Goal: Transaction & Acquisition: Purchase product/service

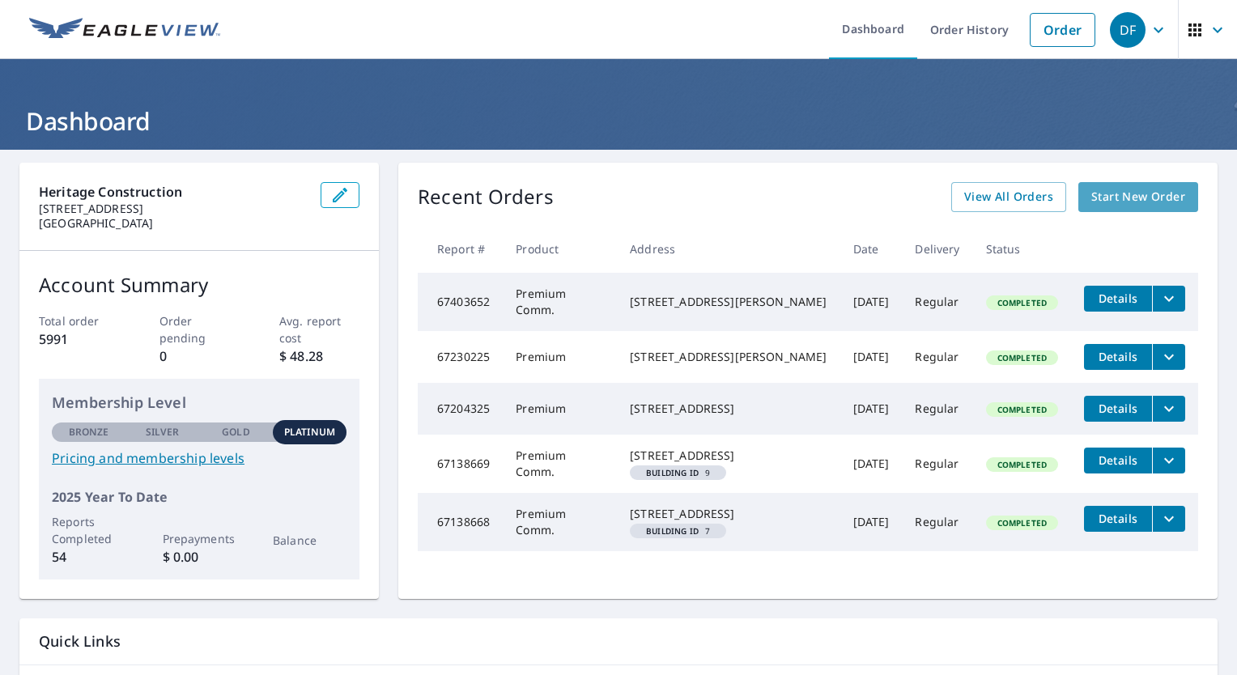
click at [1153, 208] on link "Start New Order" at bounding box center [1138, 197] width 120 height 30
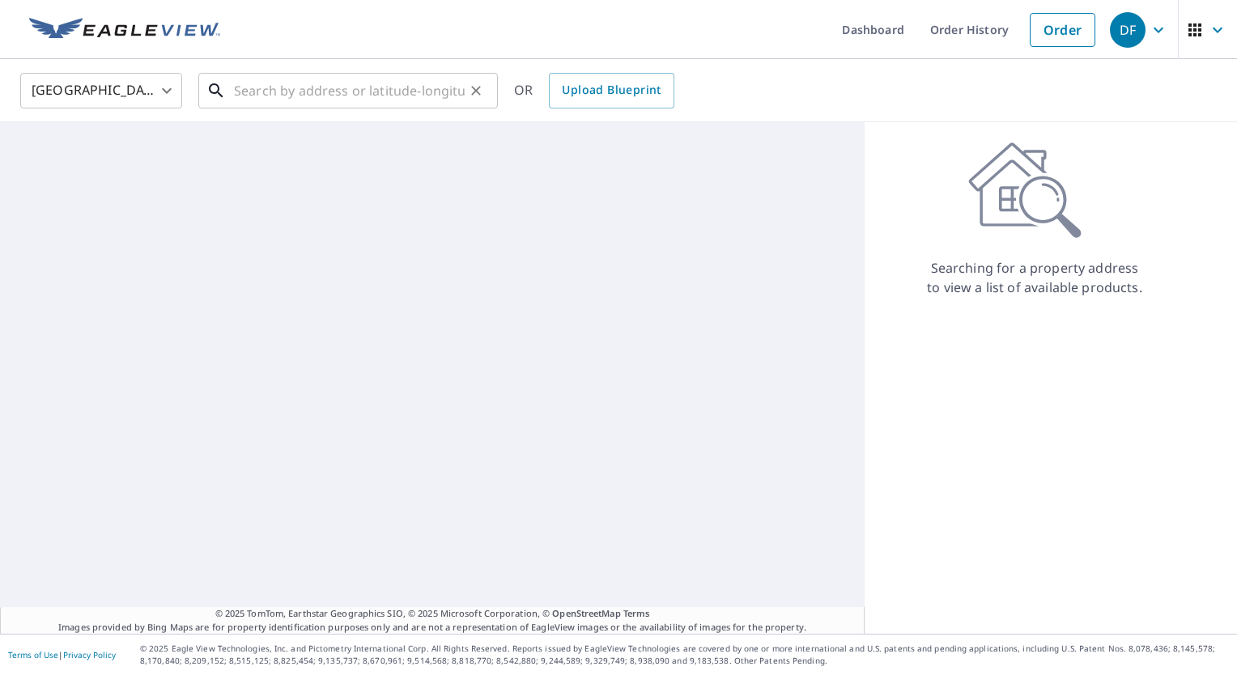
click at [395, 86] on input "text" at bounding box center [349, 90] width 231 height 45
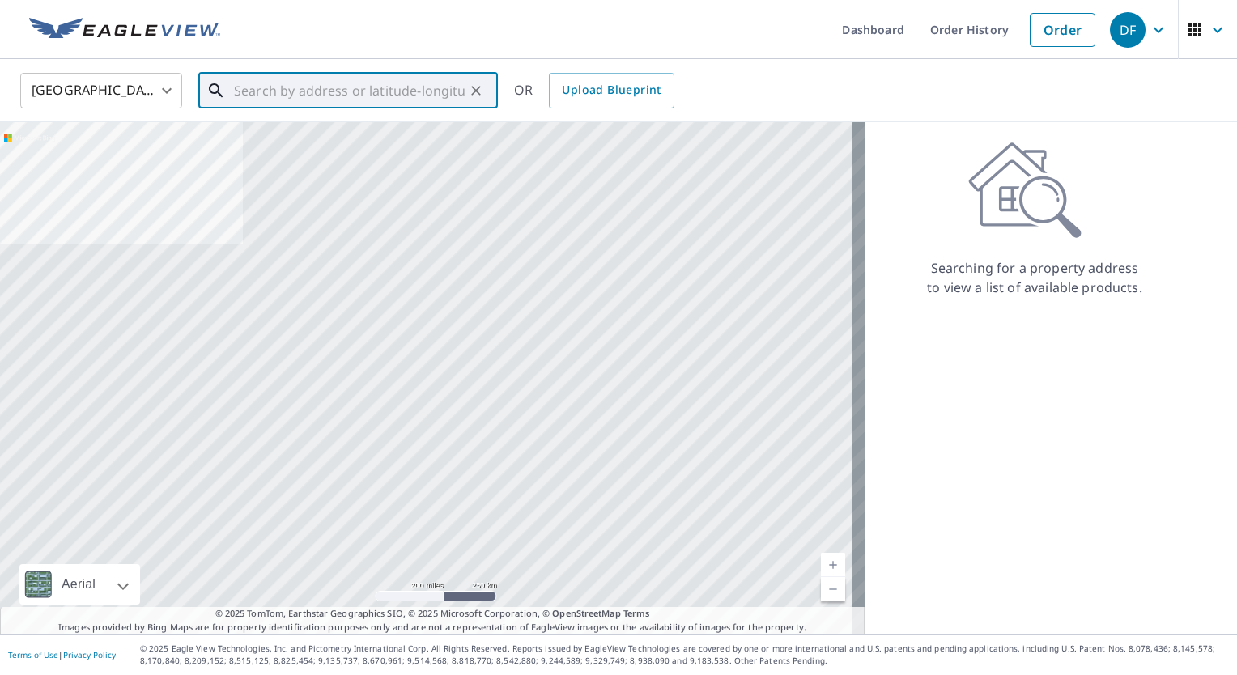
paste input "6519 Twin Creek Hollow, Austin, TX, 78750"
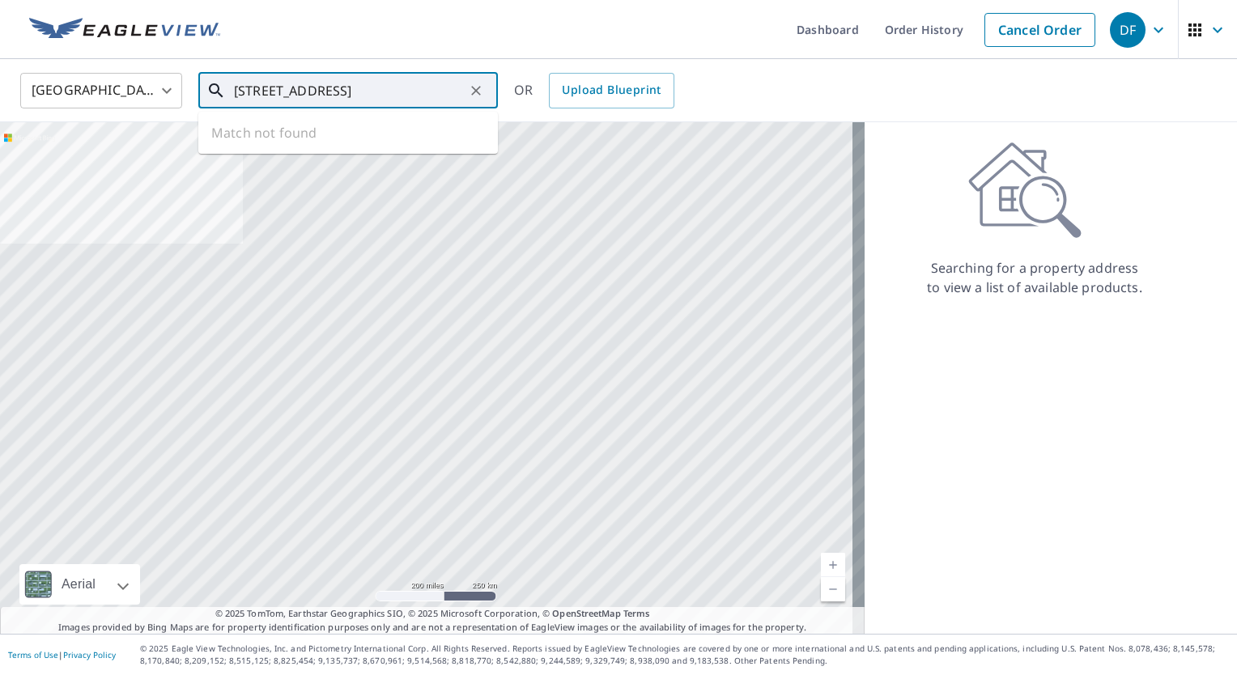
scroll to position [0, 29]
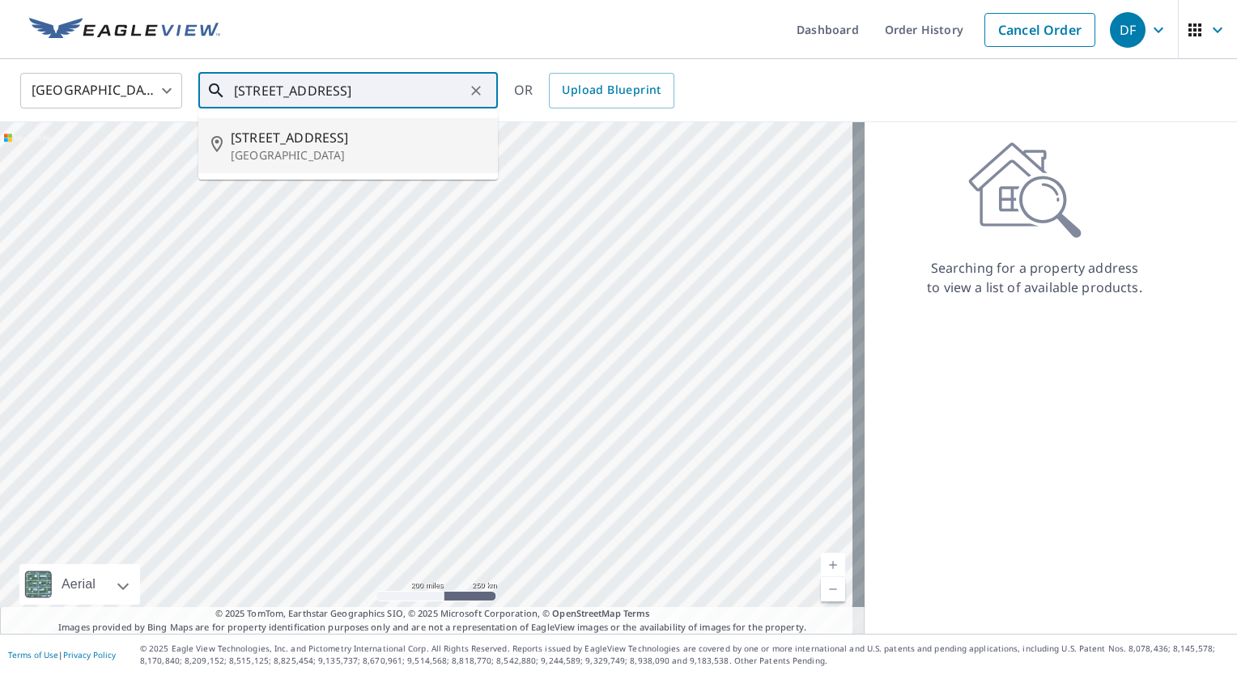
click at [391, 144] on span "6519 Twin Creek Holw" at bounding box center [358, 137] width 254 height 19
type input "6519 Twin Creek Holw Austin, TX 78750"
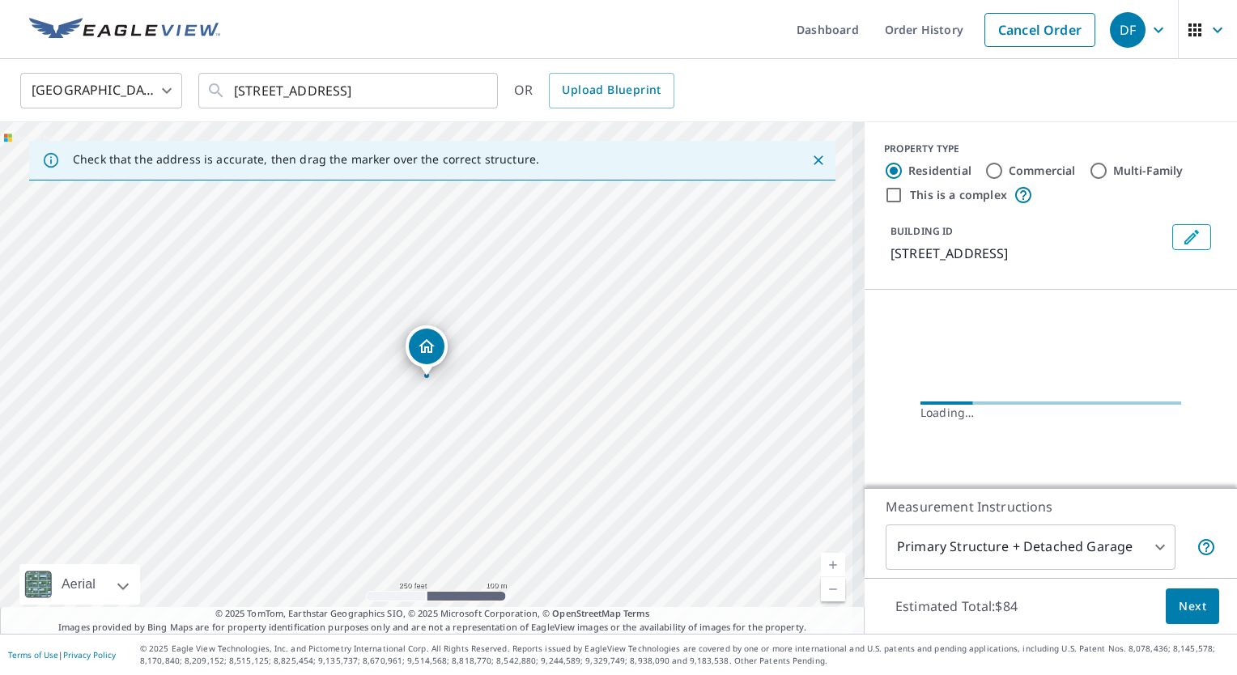
scroll to position [0, 0]
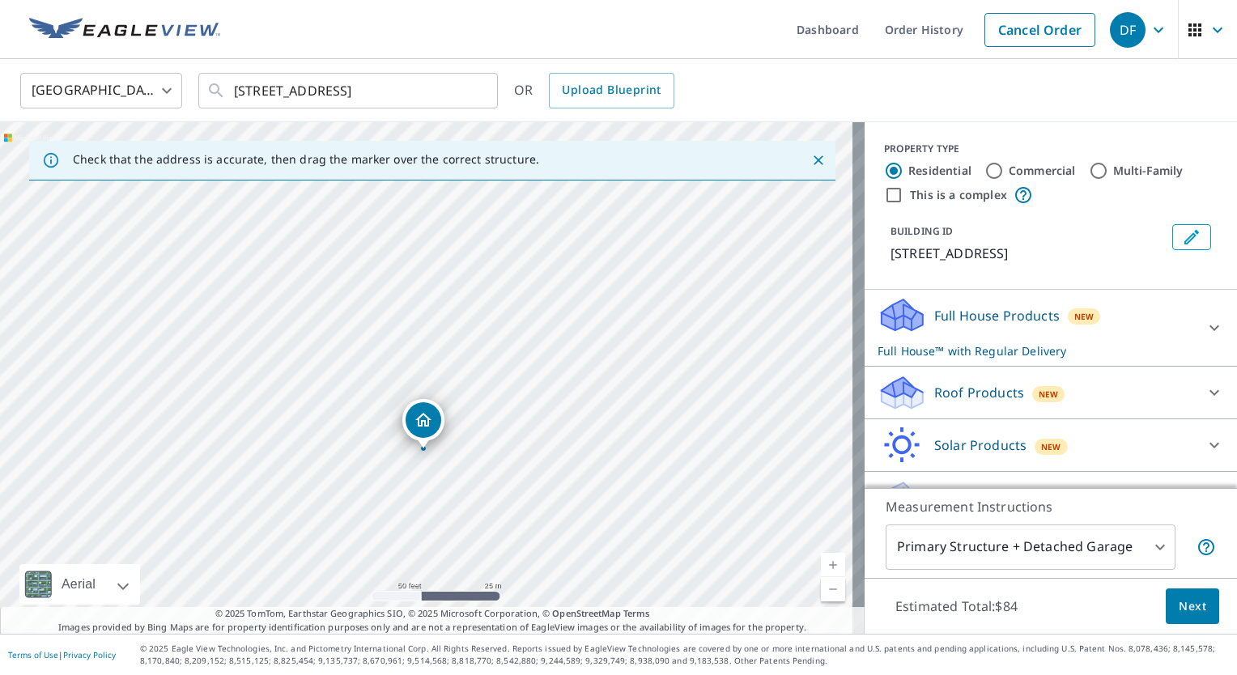
drag, startPoint x: 475, startPoint y: 417, endPoint x: 492, endPoint y: 377, distance: 43.2
click at [492, 377] on div "6519 Twin Creek Holw Austin, TX 78750" at bounding box center [432, 378] width 865 height 512
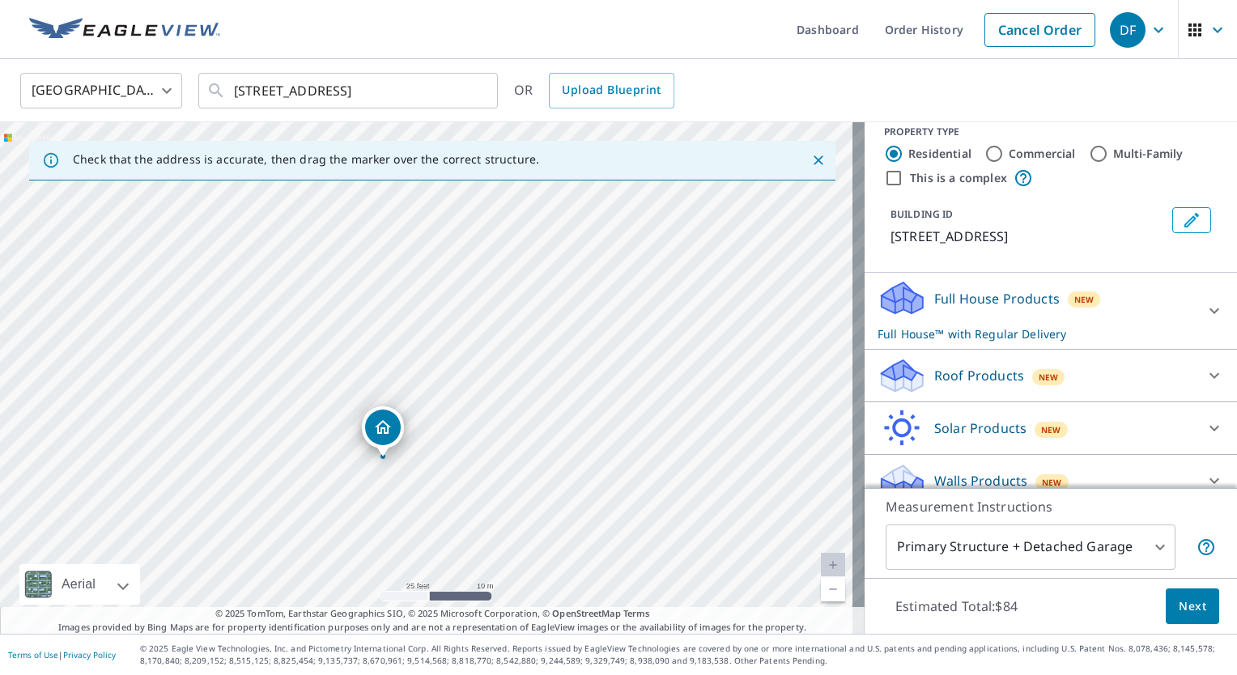
scroll to position [19, 0]
click at [1205, 310] on icon at bounding box center [1214, 308] width 19 height 19
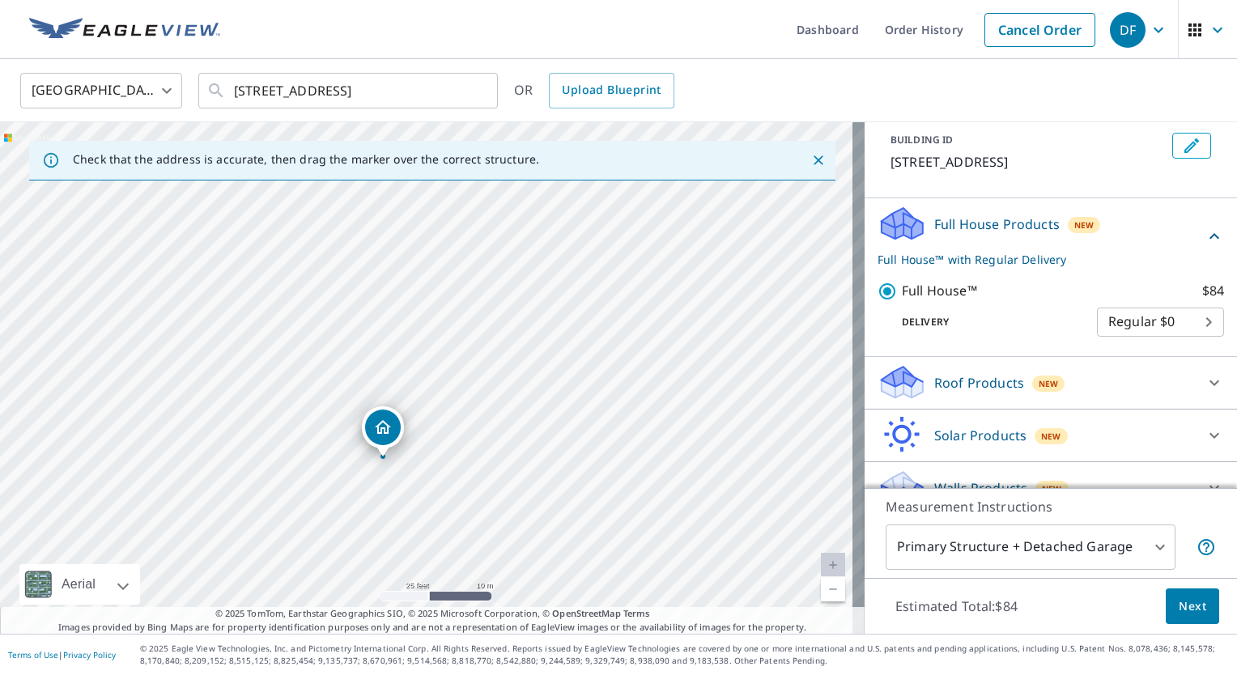
scroll to position [117, 0]
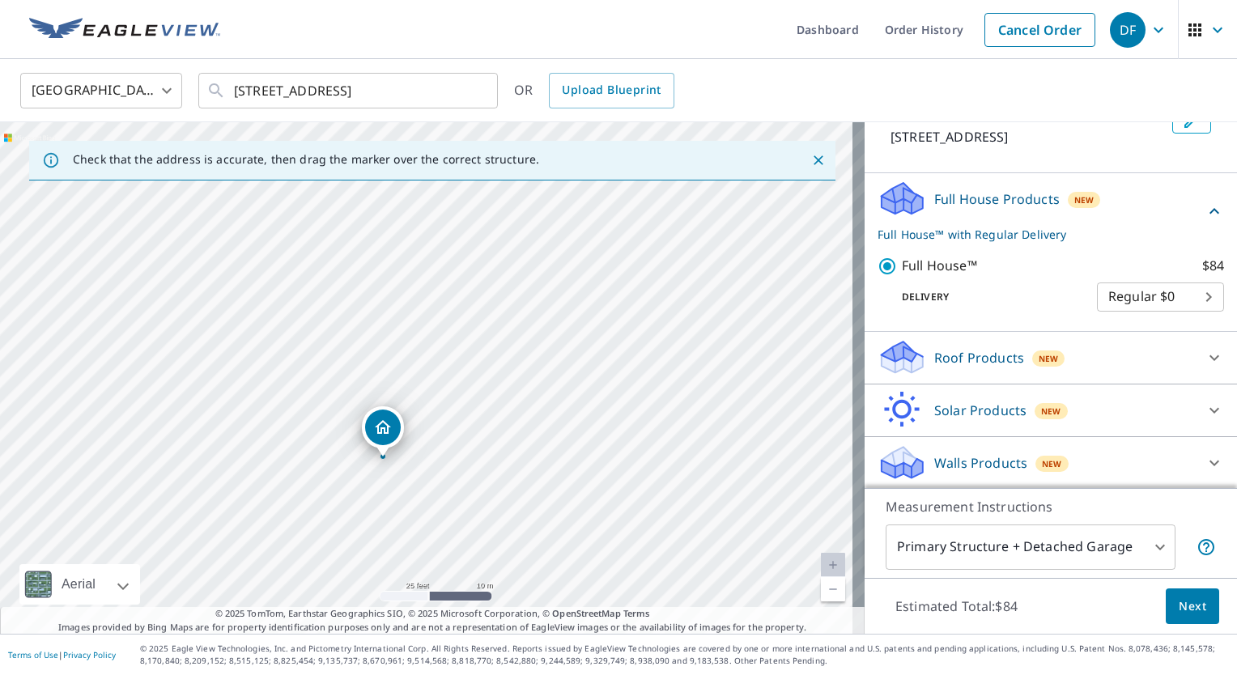
click at [1191, 608] on span "Next" at bounding box center [1193, 607] width 28 height 20
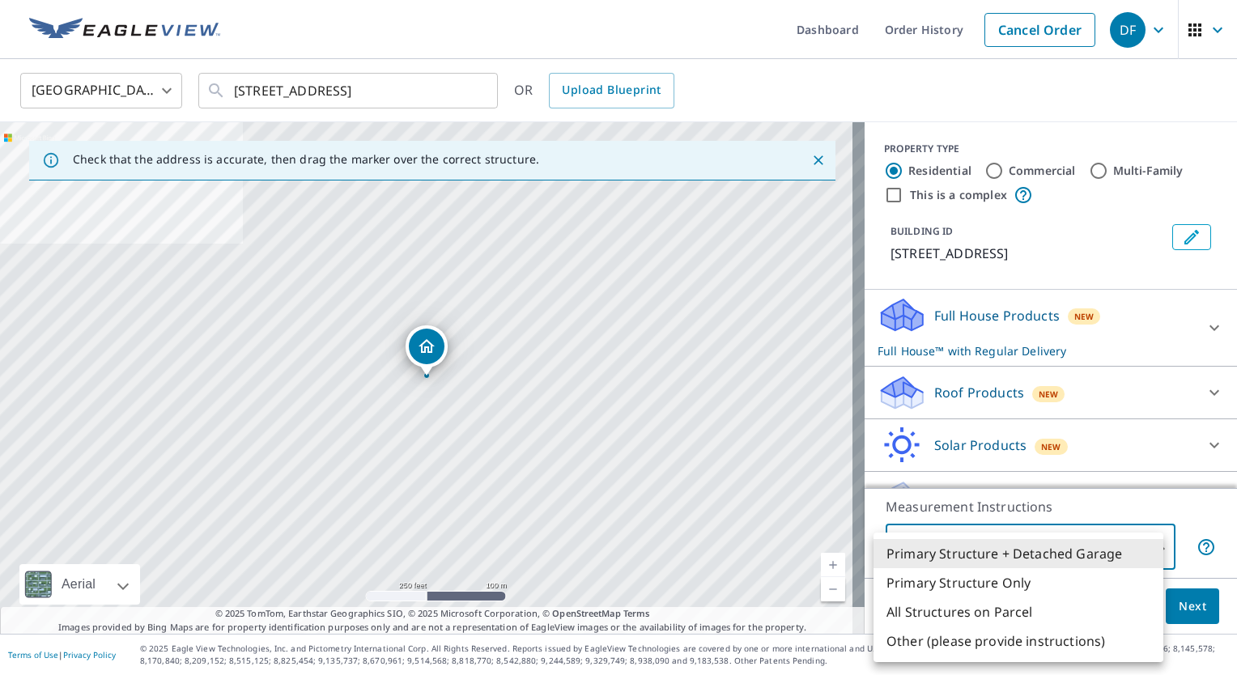
click at [1099, 558] on body "DF DF Dashboard Order History Cancel Order DF United States US ​ 6519 Twin Cree…" at bounding box center [618, 337] width 1237 height 675
click at [1175, 242] on div at bounding box center [618, 337] width 1237 height 675
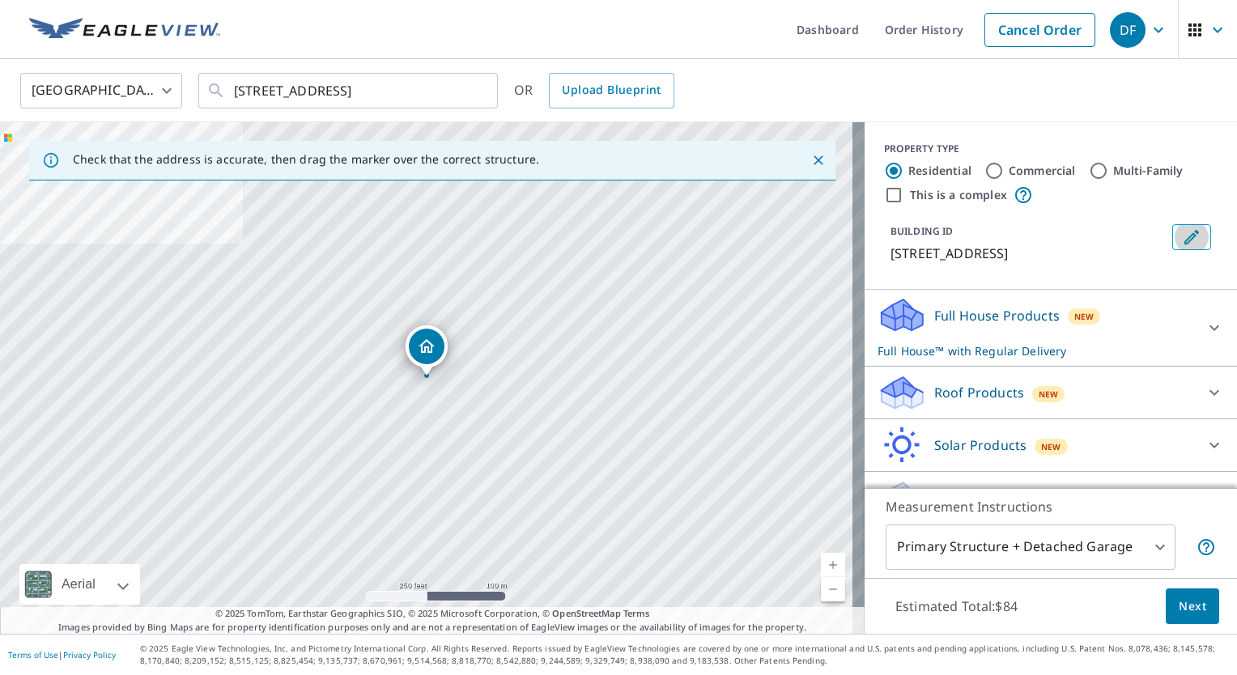
click at [1182, 242] on icon "Edit building 1" at bounding box center [1191, 236] width 19 height 19
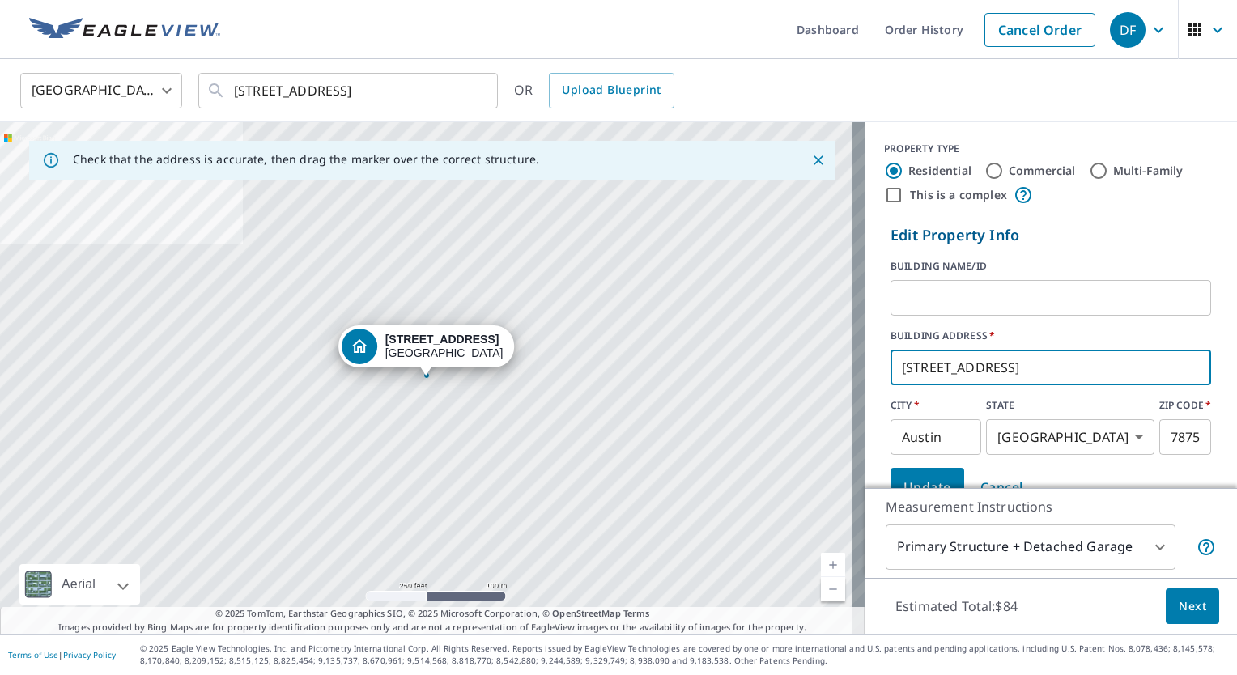
click at [1033, 366] on input "6519 Twin Creek Holw" at bounding box center [1051, 367] width 321 height 45
click at [1014, 309] on input "text" at bounding box center [1051, 297] width 321 height 45
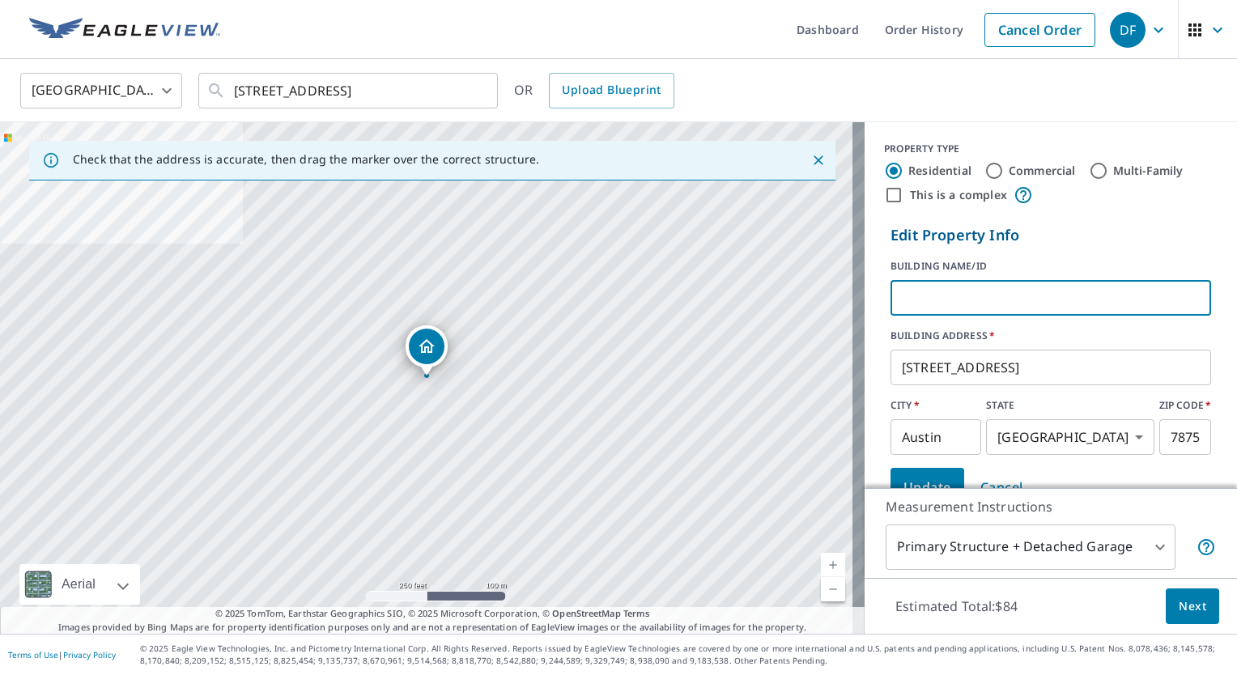
paste input "6519 Twin Creek Hollow, Austin, TX, 78750"
type input "6519 Twin Creek Hollow, Austin, TX, 78750"
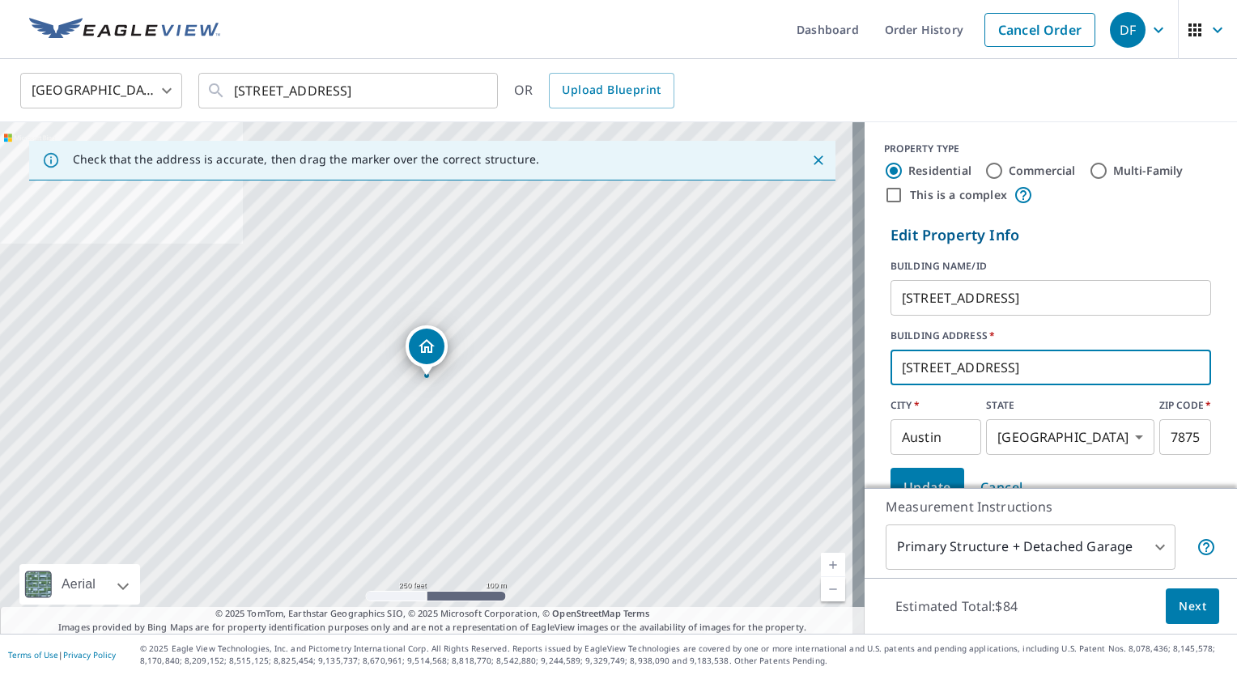
click at [1050, 376] on input "6519 Twin Creek Holw" at bounding box center [1051, 367] width 321 height 45
type input "6519 Twin Creek Holllow"
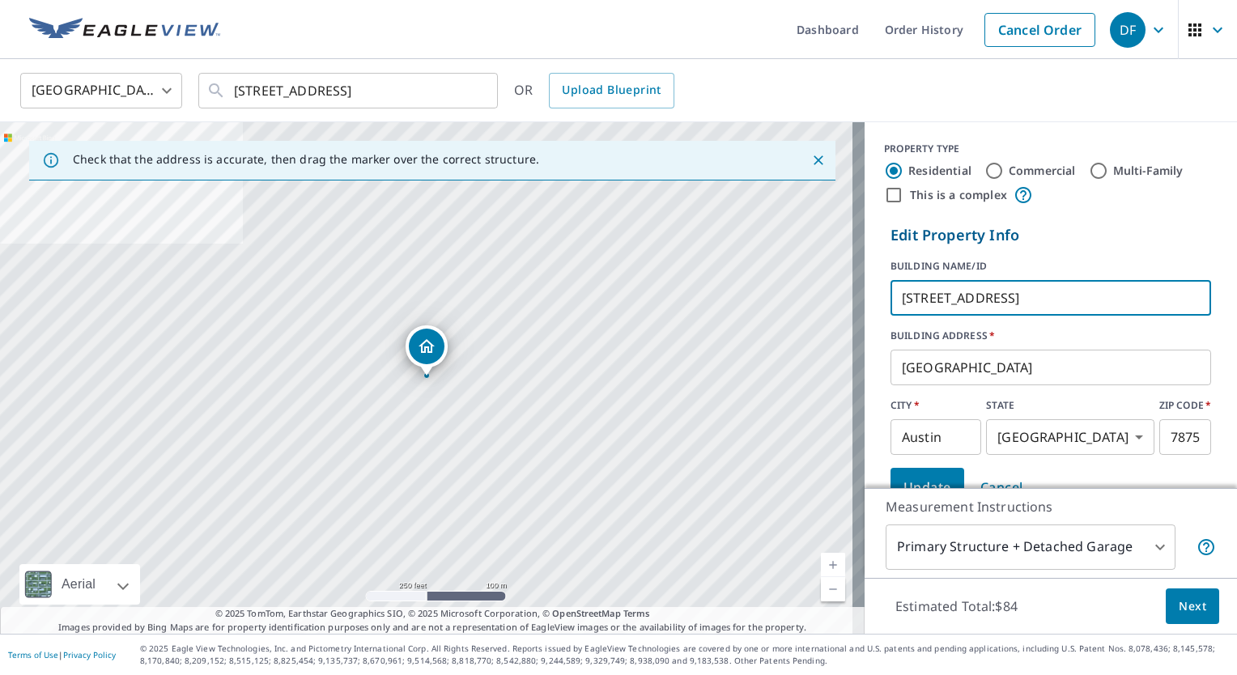
drag, startPoint x: 1174, startPoint y: 295, endPoint x: 861, endPoint y: 330, distance: 314.5
click at [865, 330] on div "Edit Property Info BUILDING NAME/ID 6519 Twin Creek Hollow, Austin, TX, 78750 ​…" at bounding box center [1051, 365] width 372 height 295
type input "\"
click at [923, 477] on span "Update" at bounding box center [927, 487] width 48 height 23
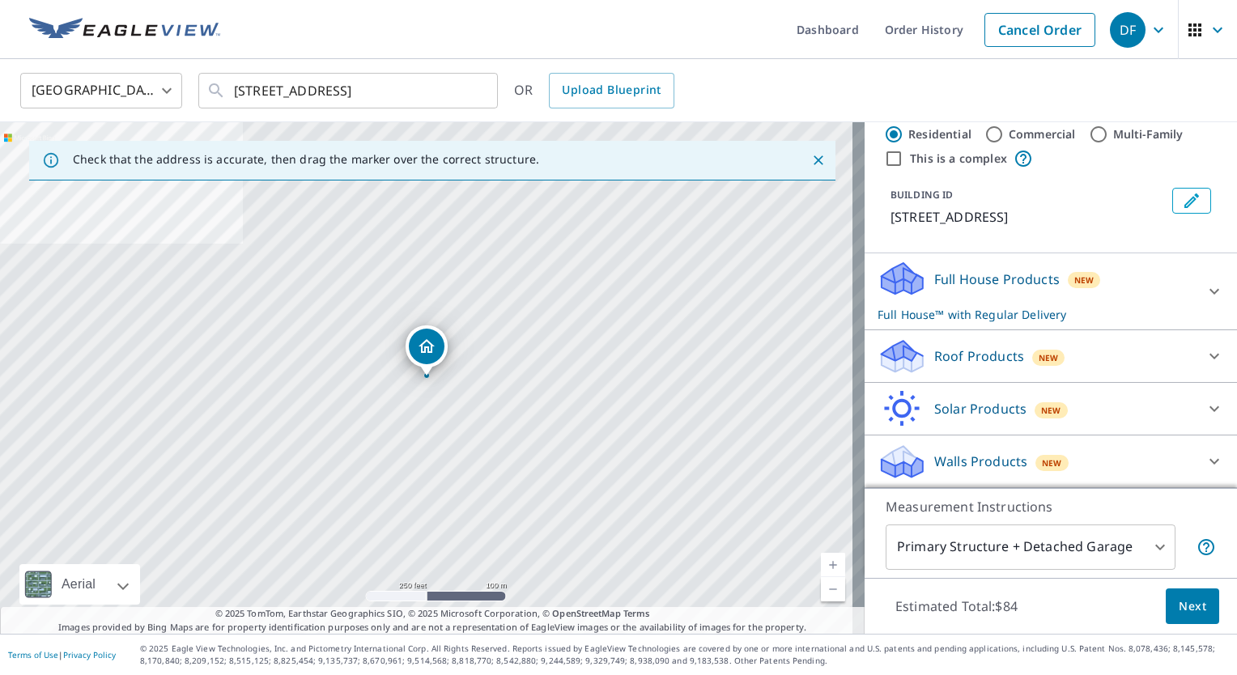
scroll to position [3, 0]
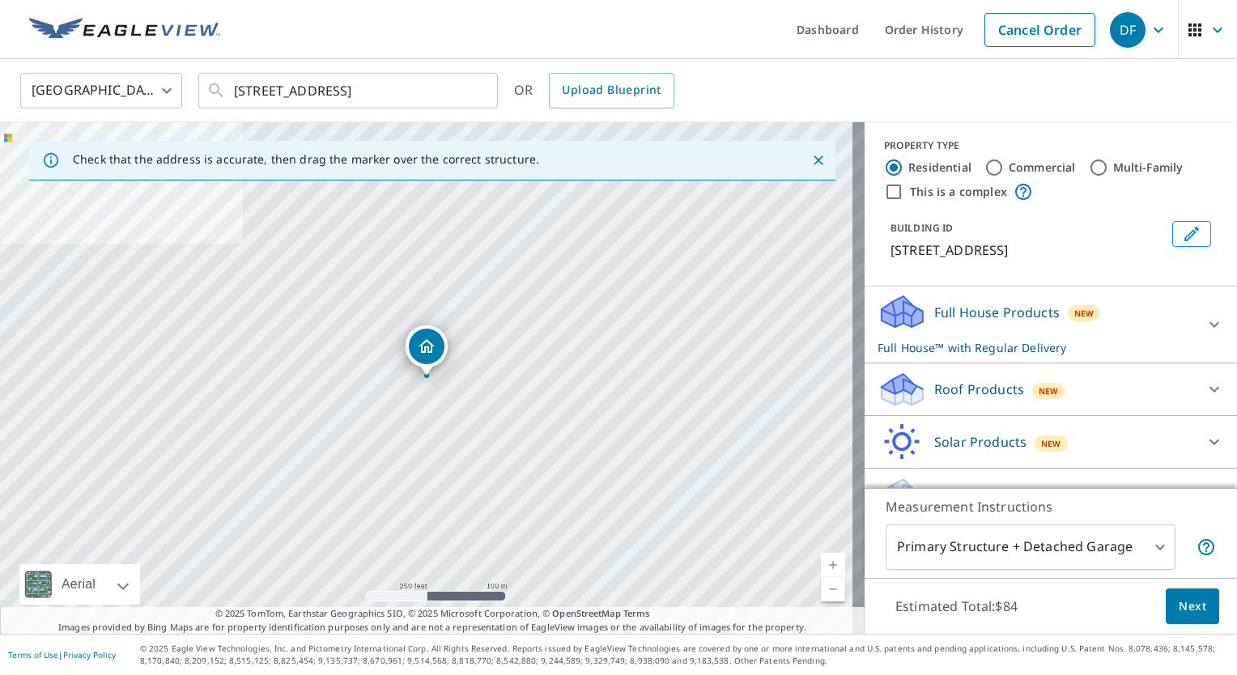
click at [1031, 562] on body "DF DF Dashboard Order History Cancel Order DF United States US ​ 6519 Twin Cree…" at bounding box center [618, 337] width 1237 height 675
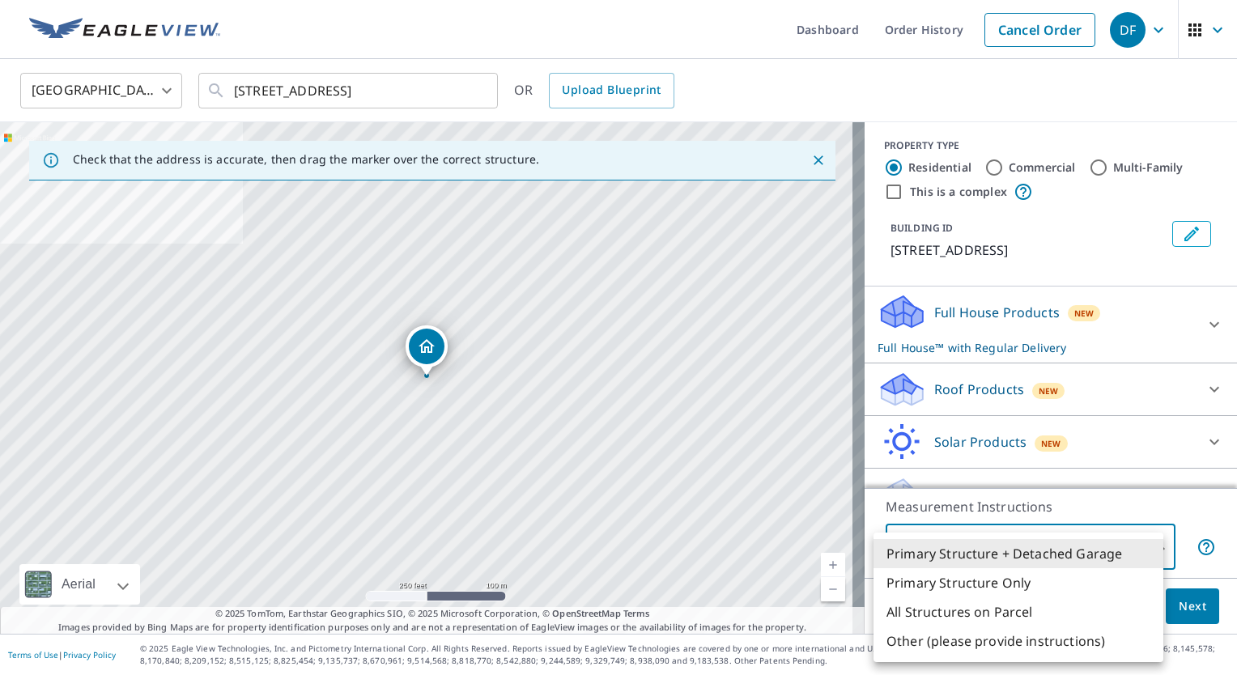
click at [1012, 584] on li "Primary Structure Only" at bounding box center [1019, 582] width 290 height 29
type input "2"
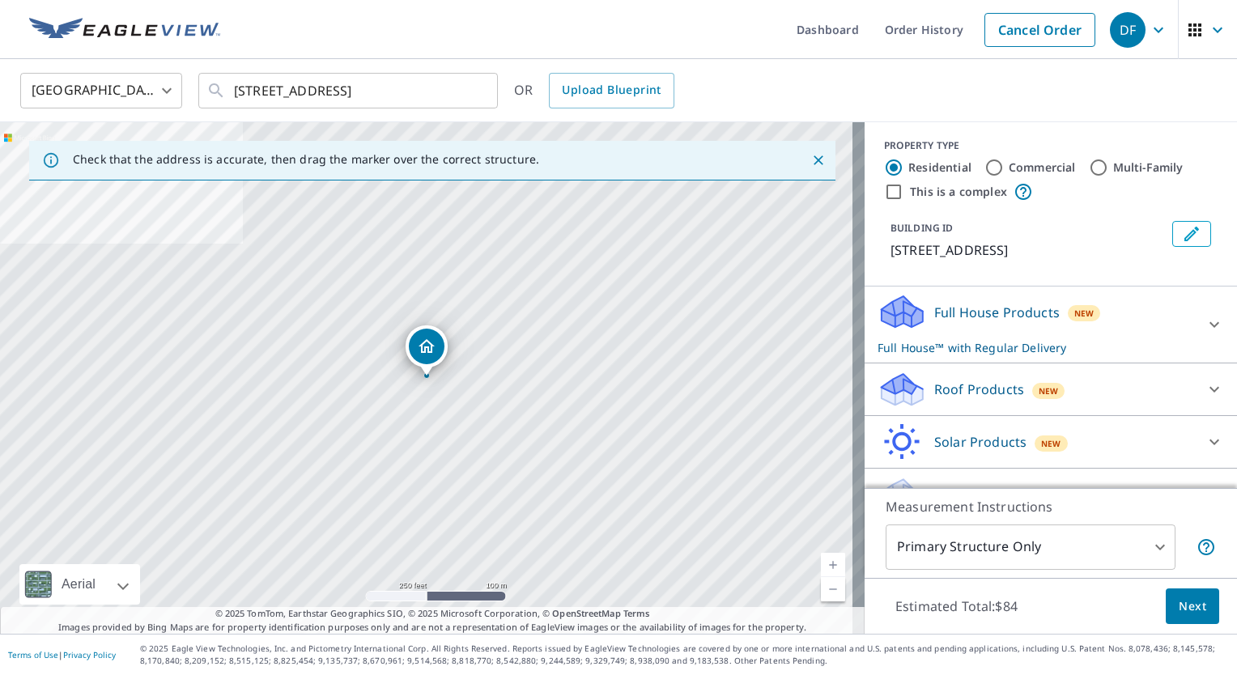
click at [1065, 611] on div "Estimated Total: $84 Next" at bounding box center [1051, 606] width 372 height 57
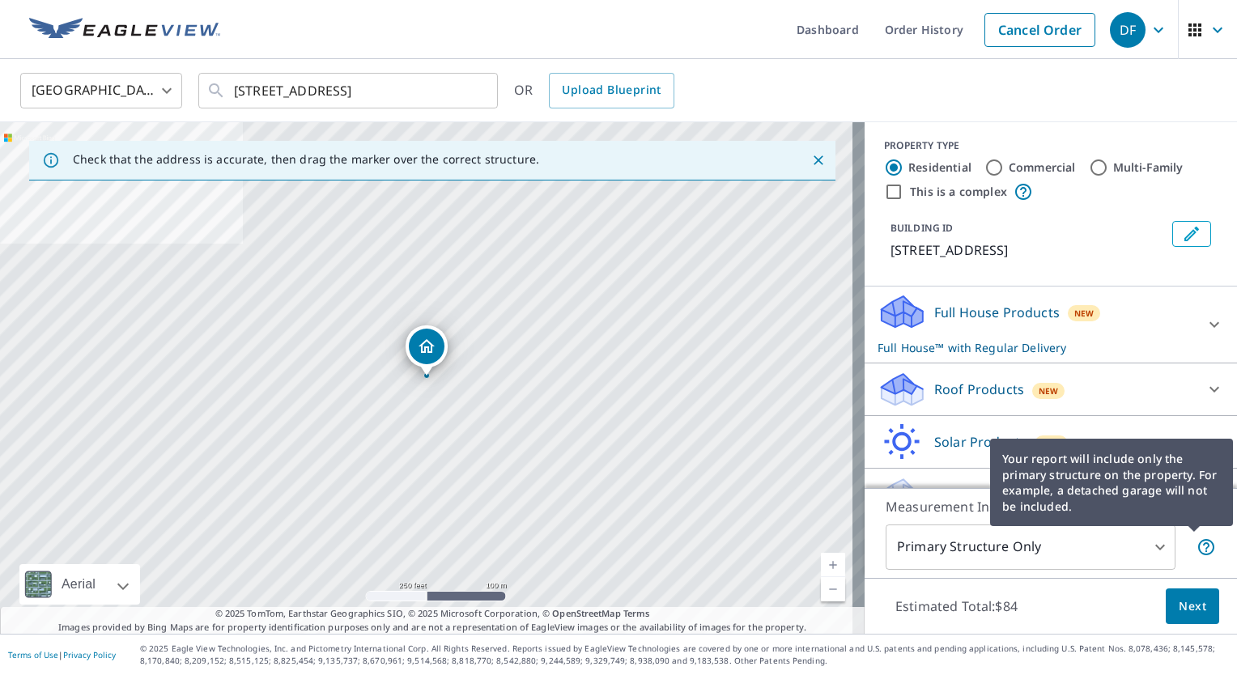
click at [1198, 543] on icon at bounding box center [1206, 547] width 16 height 16
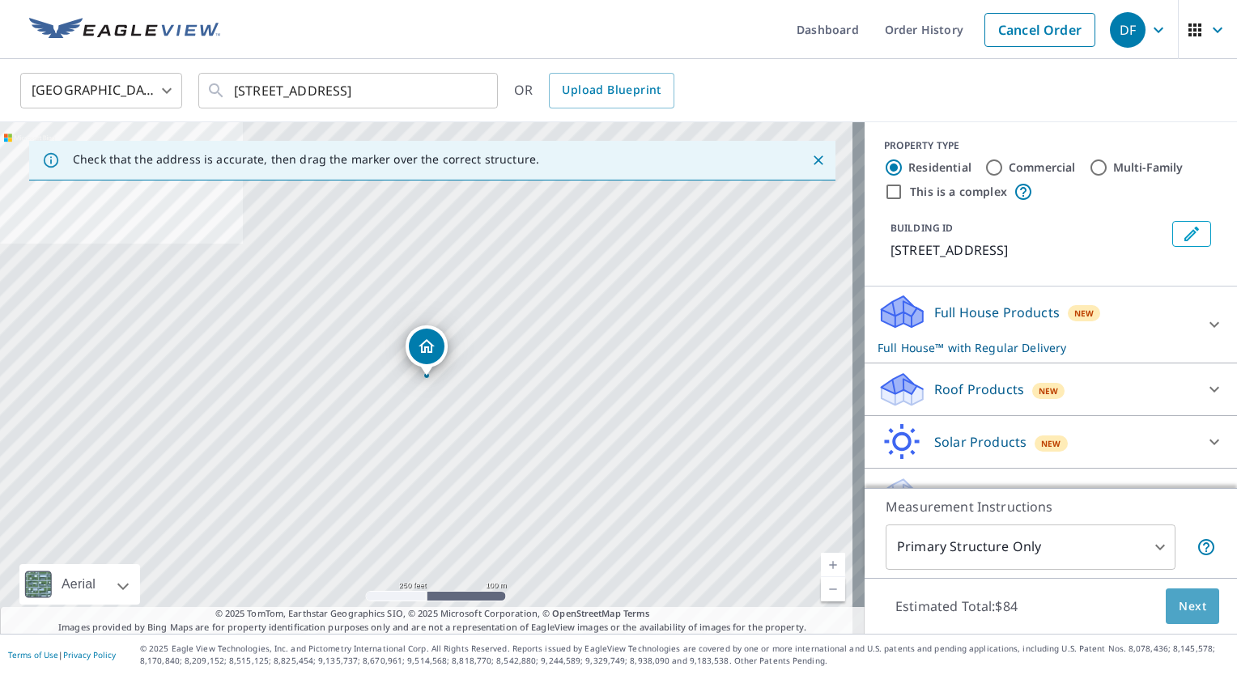
click at [1179, 613] on span "Next" at bounding box center [1193, 607] width 28 height 20
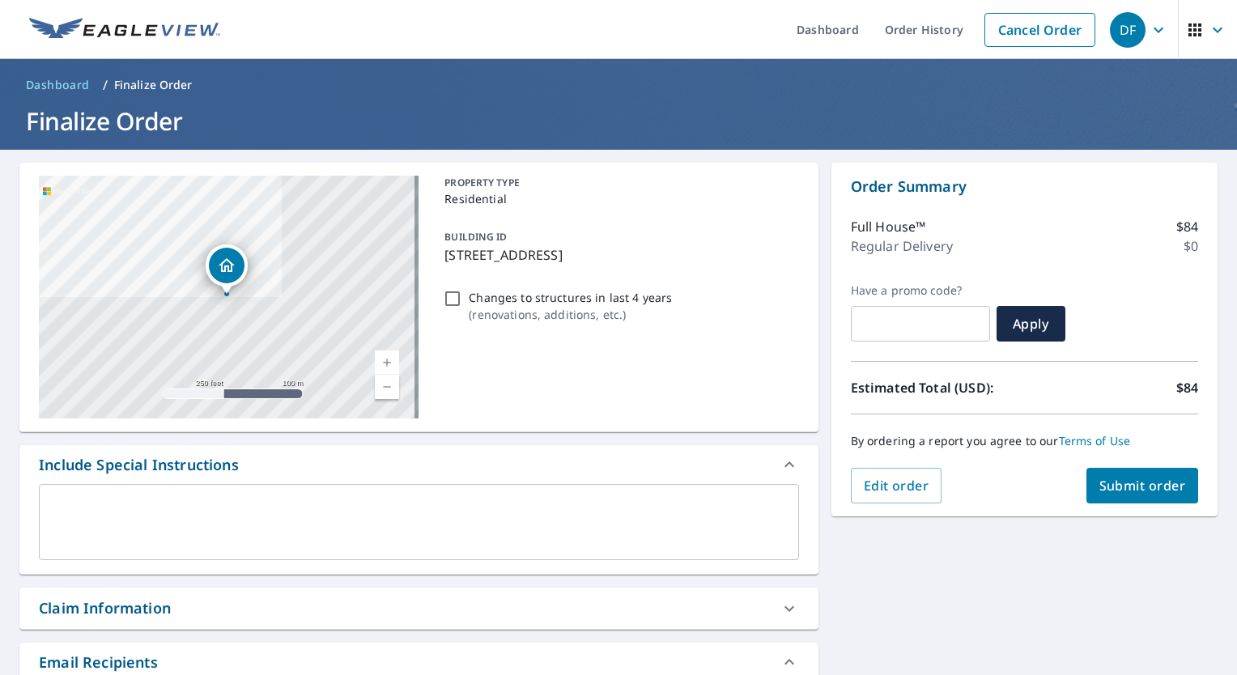
drag, startPoint x: 1232, startPoint y: 360, endPoint x: 831, endPoint y: 563, distance: 450.0
click at [831, 563] on div "6519 Twin Creek Holllow Austin, TX 78750 Aerial Road A standard road map Aerial…" at bounding box center [618, 560] width 1237 height 821
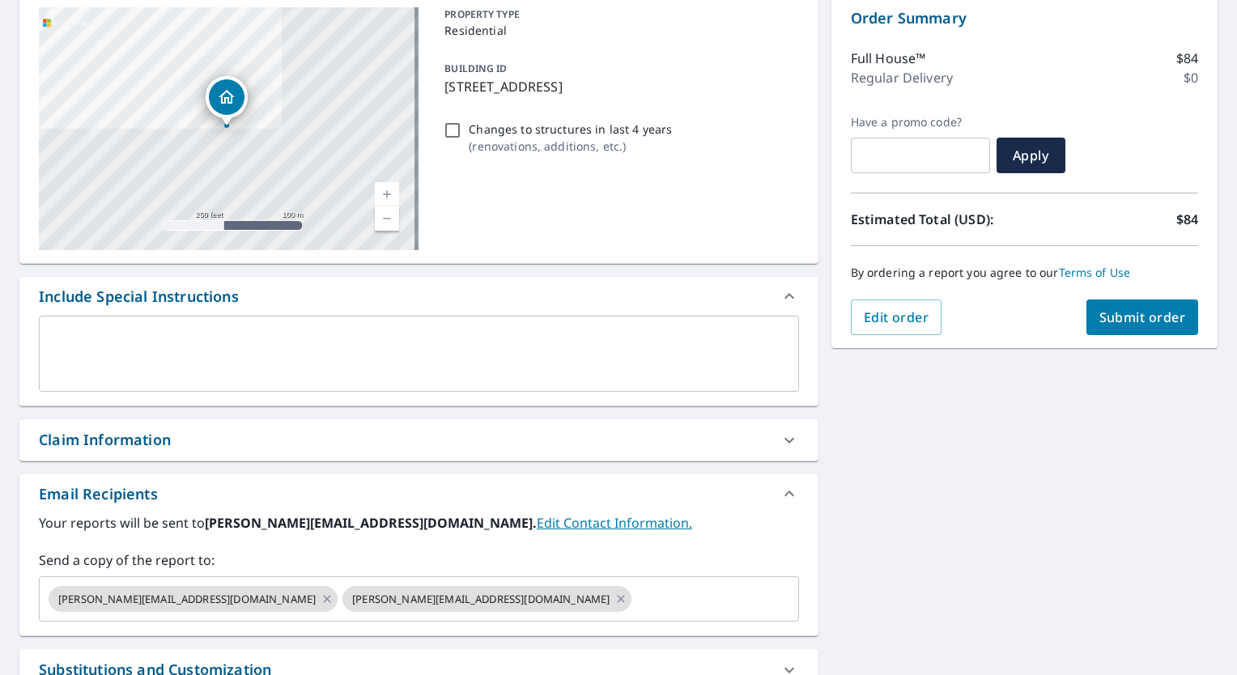
scroll to position [335, 0]
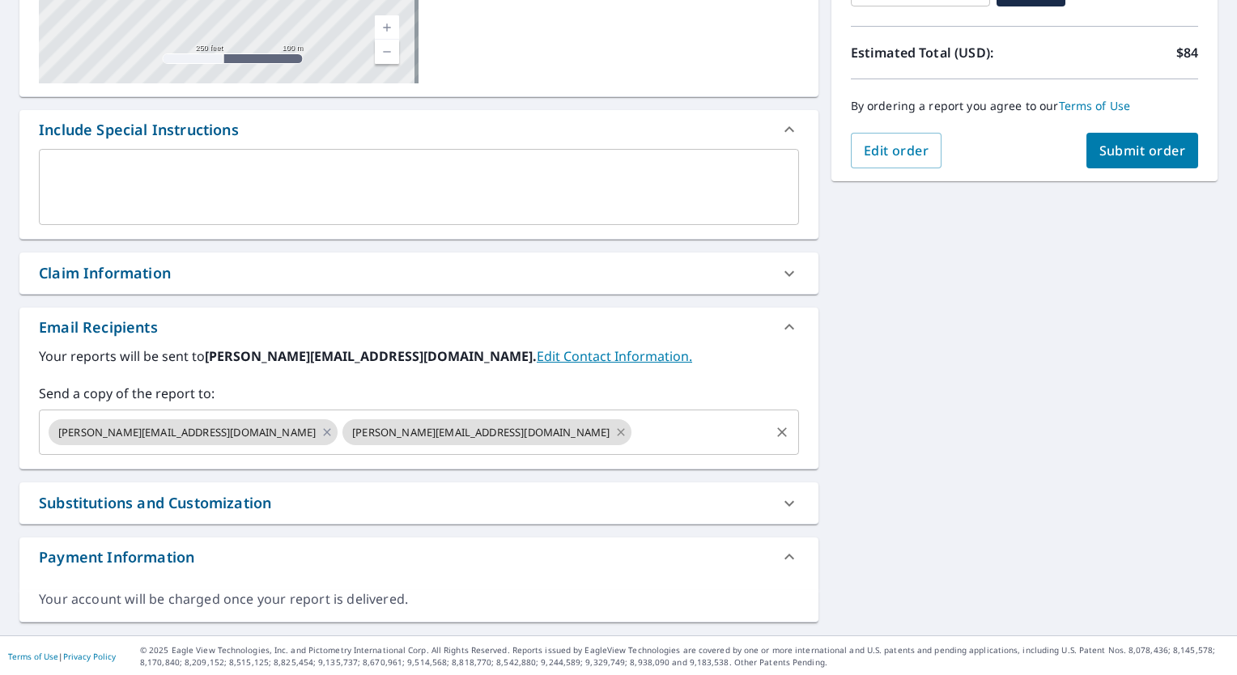
click at [614, 435] on icon at bounding box center [620, 432] width 13 height 18
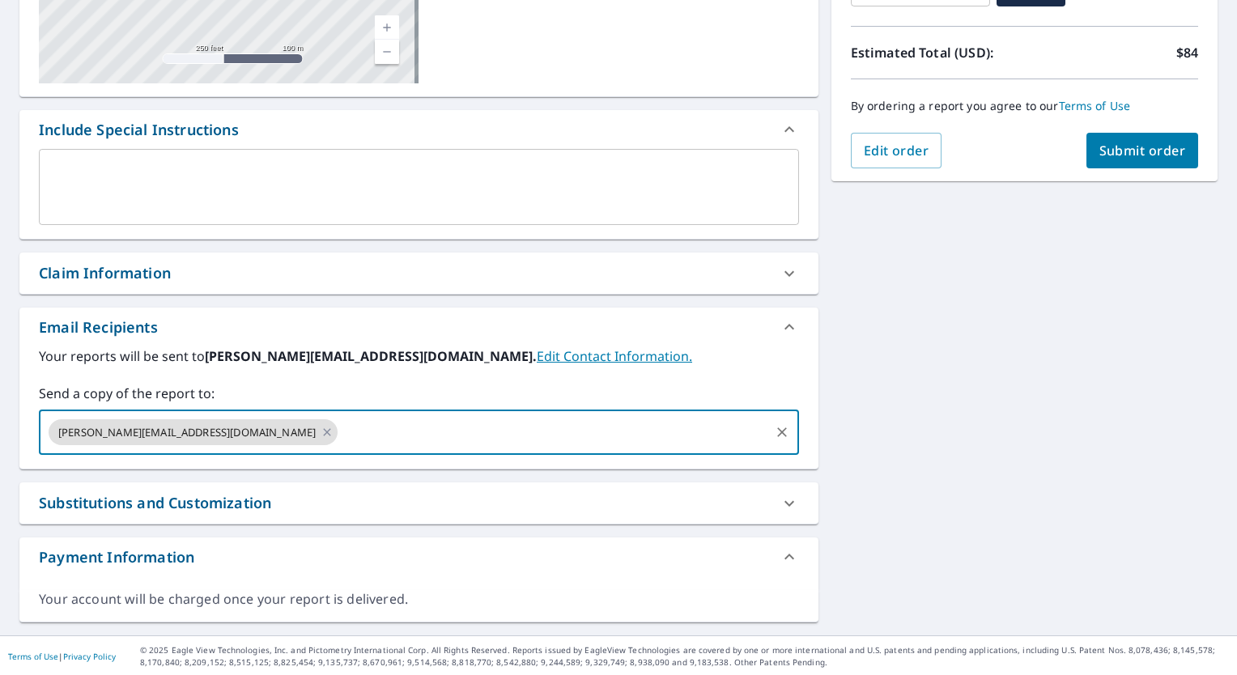
click at [355, 435] on input "text" at bounding box center [553, 432] width 427 height 31
type input "sabrina@heritagecctx.com"
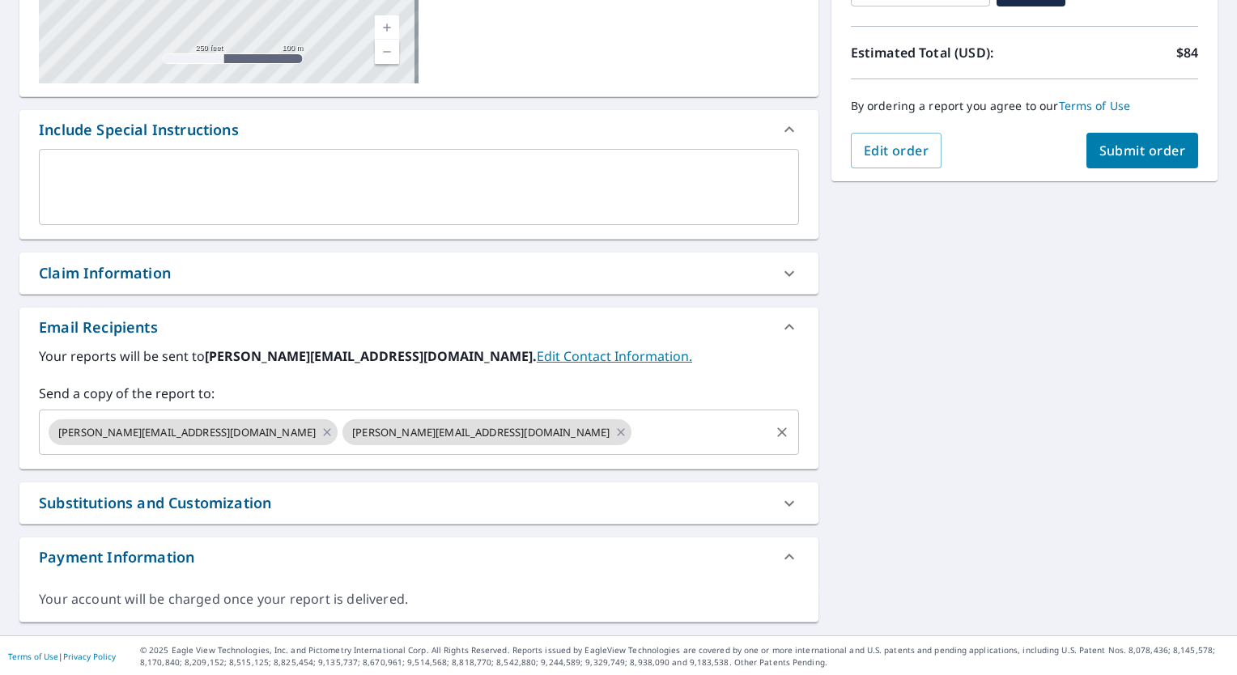
click at [865, 379] on div "6519 Twin Creek Holllow Austin, TX 78750 Aerial Road A standard road map Aerial…" at bounding box center [618, 225] width 1237 height 821
click at [1117, 163] on button "Submit order" at bounding box center [1142, 151] width 113 height 36
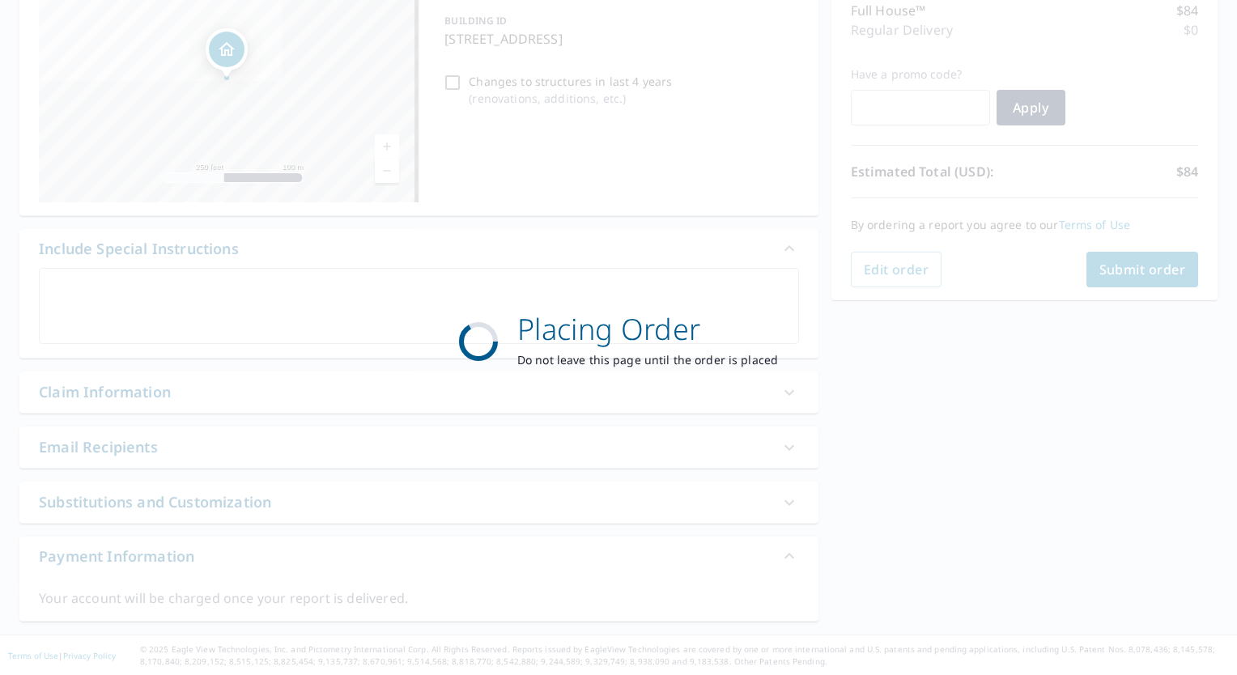
scroll to position [215, 0]
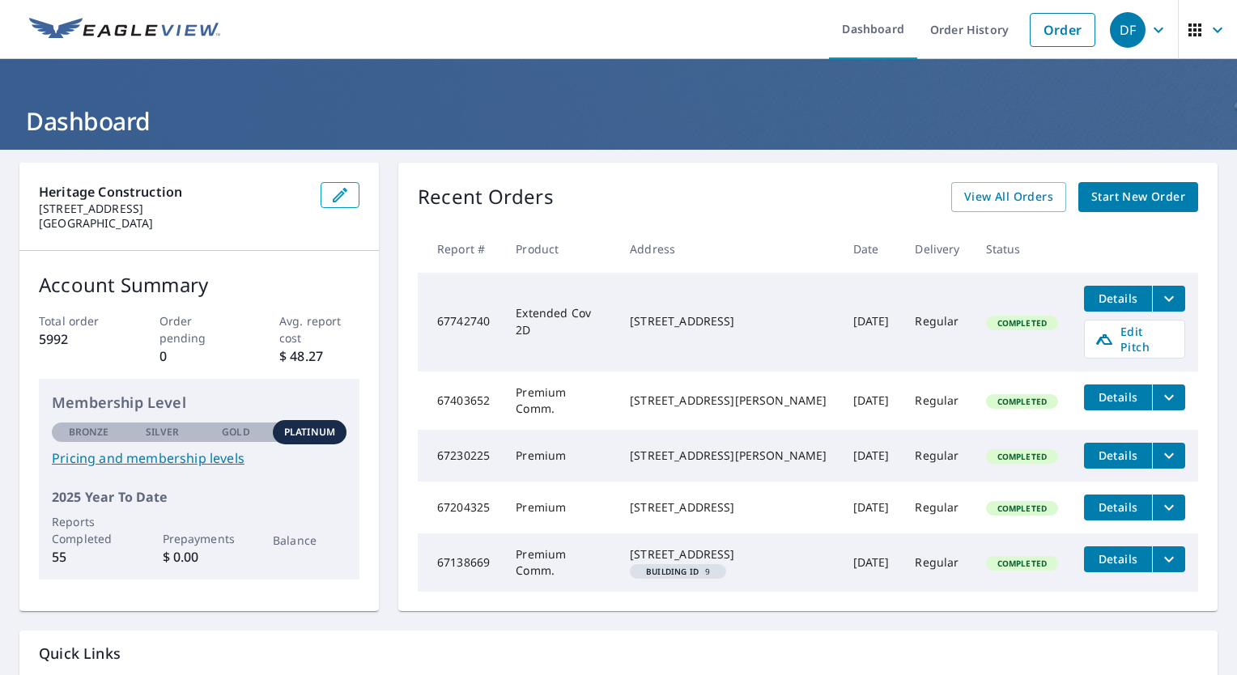
click at [1160, 299] on icon "filesDropdownBtn-67742740" at bounding box center [1168, 298] width 19 height 19
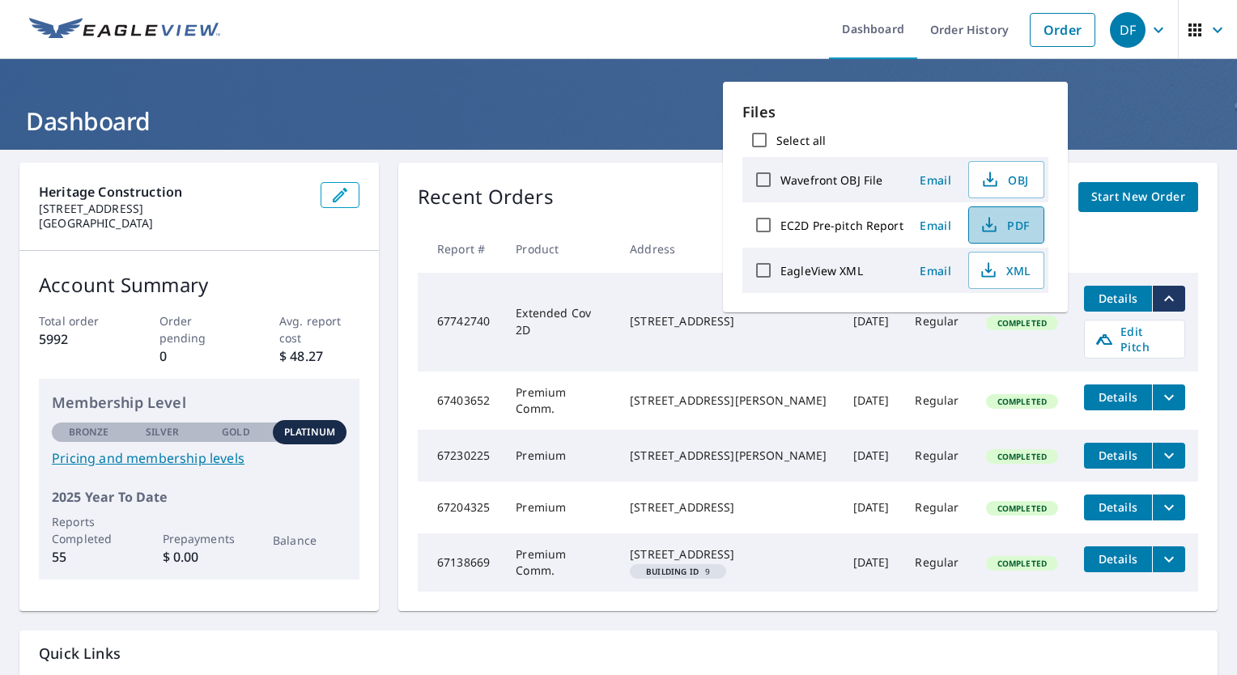
click at [982, 232] on icon "button" at bounding box center [989, 224] width 19 height 19
click at [1120, 239] on th at bounding box center [1134, 249] width 127 height 48
